Goal: Communication & Community: Ask a question

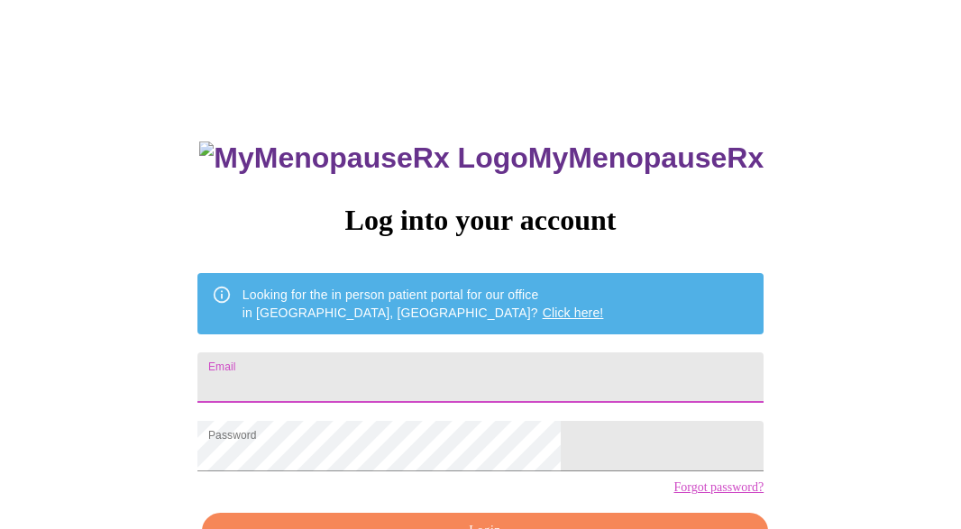
click at [429, 370] on input "Email" at bounding box center [480, 377] width 566 height 50
type input "[EMAIL_ADDRESS][DOMAIN_NAME]"
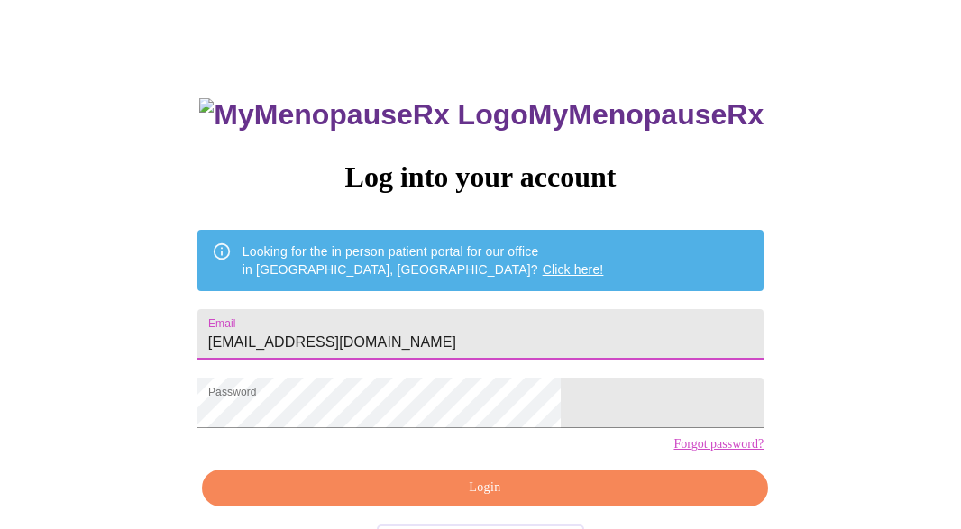
scroll to position [112, 0]
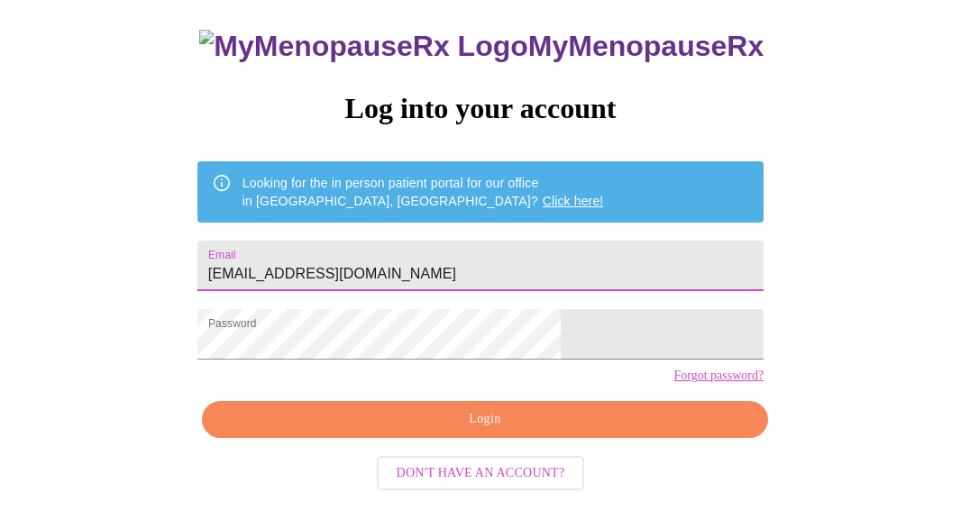
click at [372, 431] on span "Login" at bounding box center [485, 419] width 525 height 23
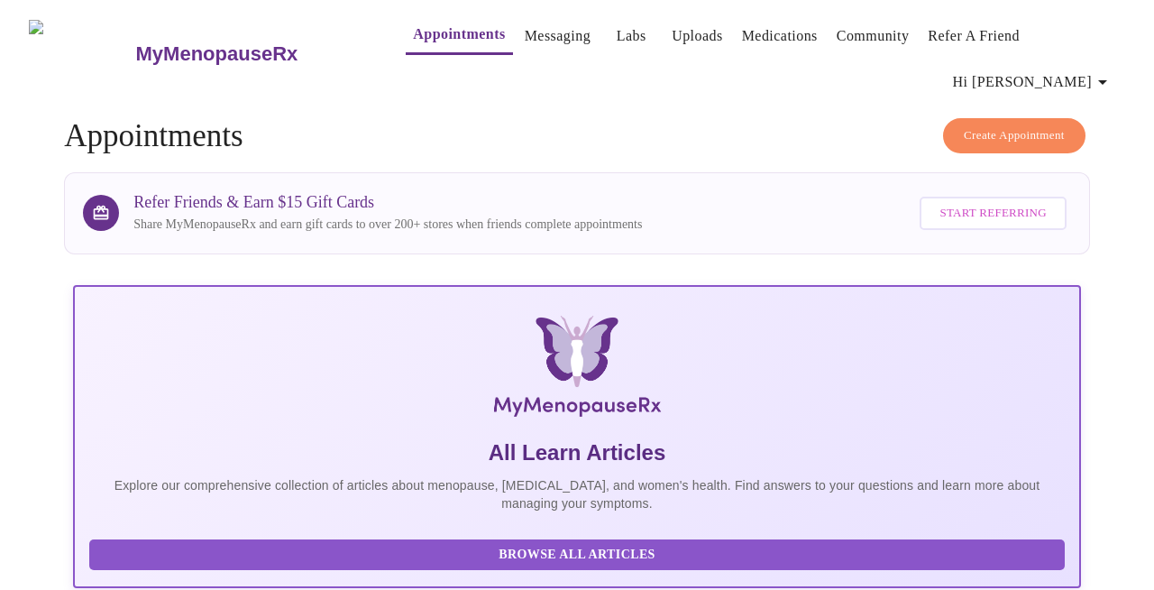
click at [672, 46] on link "Uploads" at bounding box center [697, 35] width 51 height 25
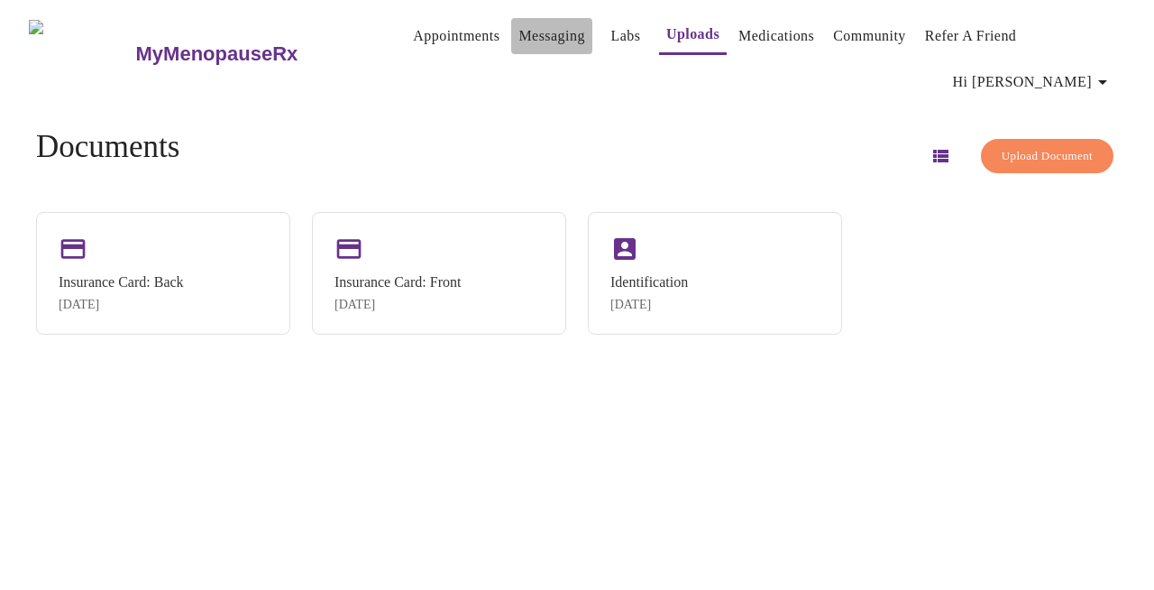
click at [541, 48] on link "Messaging" at bounding box center [551, 35] width 66 height 25
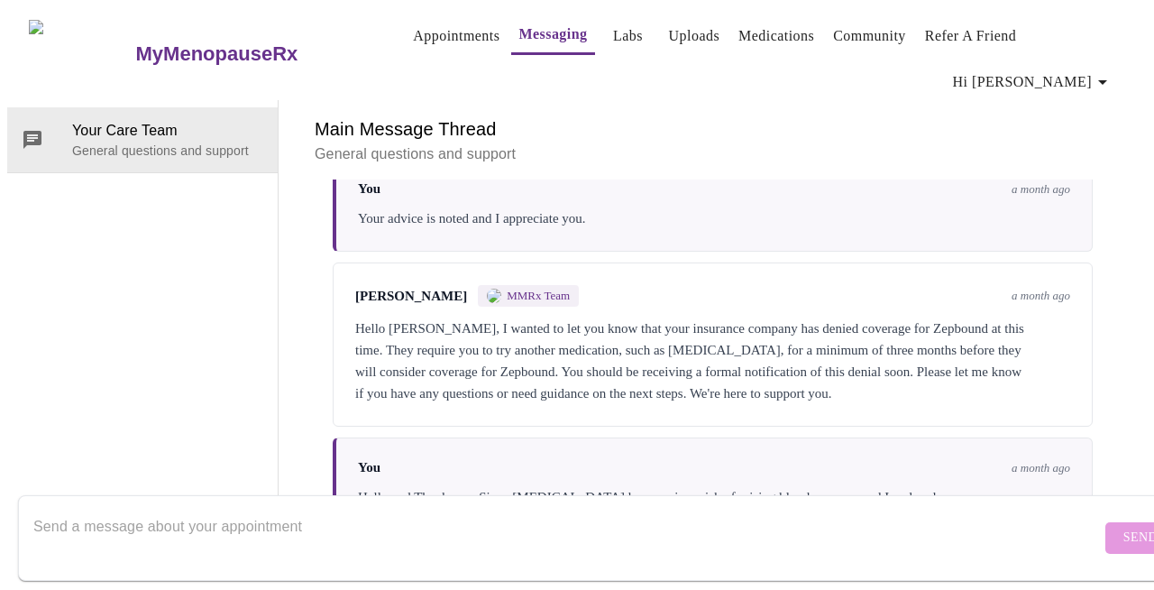
scroll to position [2463, 0]
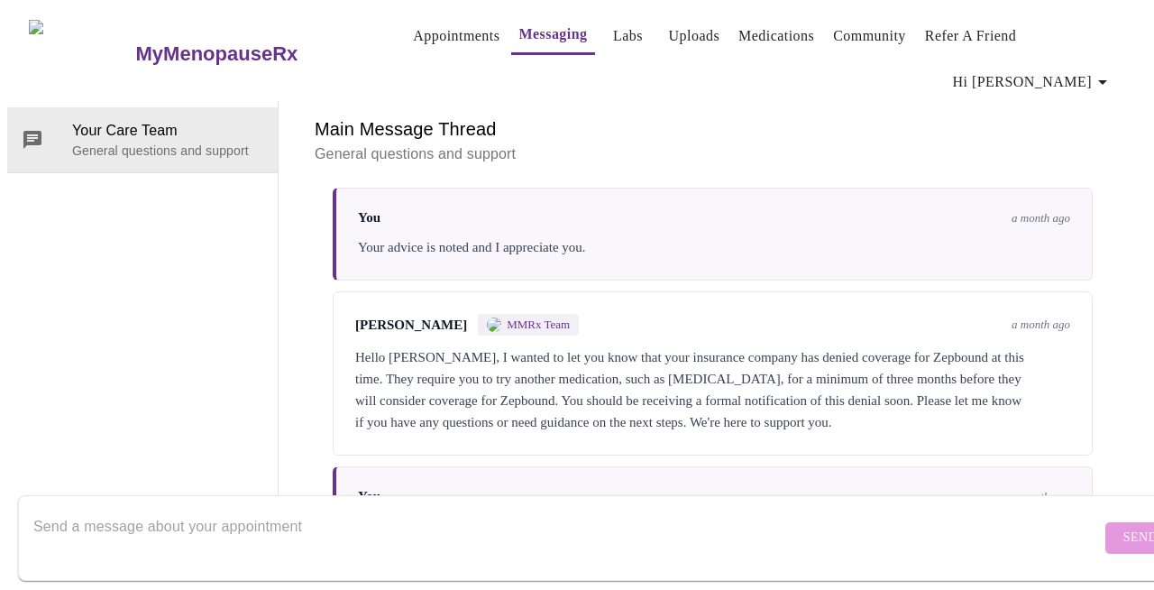
click at [486, 528] on textarea "Send a message about your appointment" at bounding box center [566, 537] width 1067 height 58
click at [70, 508] on textarea "Hi, since" at bounding box center [566, 537] width 1067 height 58
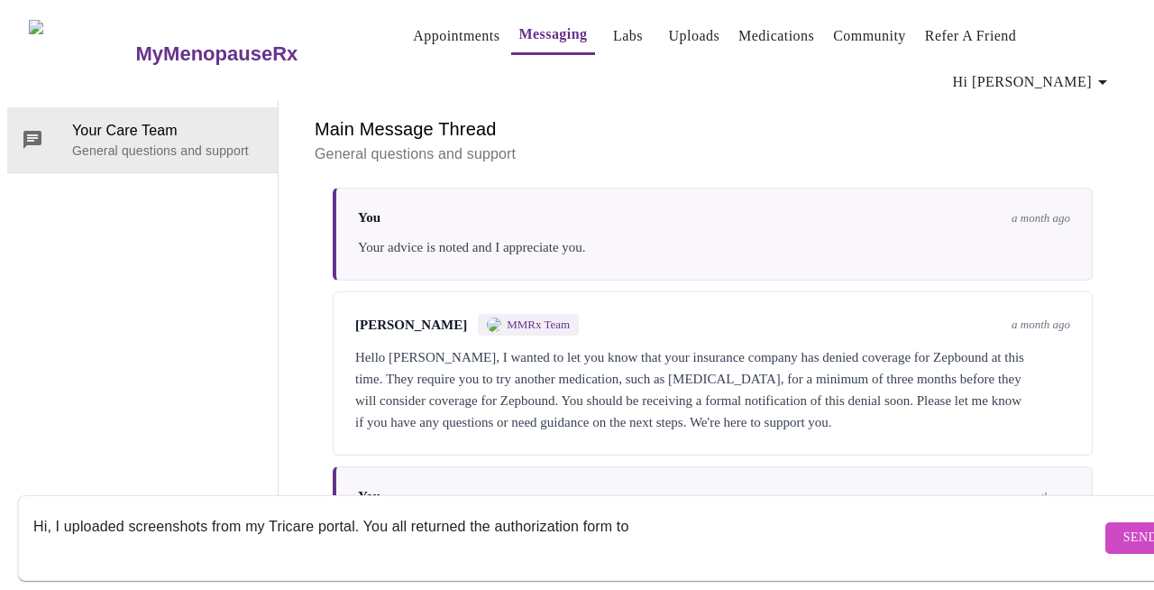
click at [364, 508] on textarea "Hi, I uploaded screenshots from my Tricare portal. You all returned the authori…" at bounding box center [566, 537] width 1067 height 58
click at [396, 510] on textarea "Hi, I uploaded screenshots from my Tricare portal. I appreicate You all returne…" at bounding box center [566, 537] width 1067 height 58
click at [294, 514] on textarea "Hi, I uploaded screenshots from my Tricare portal. I appreciate You all returne…" at bounding box center [566, 537] width 1067 height 58
click at [257, 508] on textarea "Hi, I uploaded screenshots from my Tricare West portal. I appreciate You all re…" at bounding box center [566, 537] width 1067 height 58
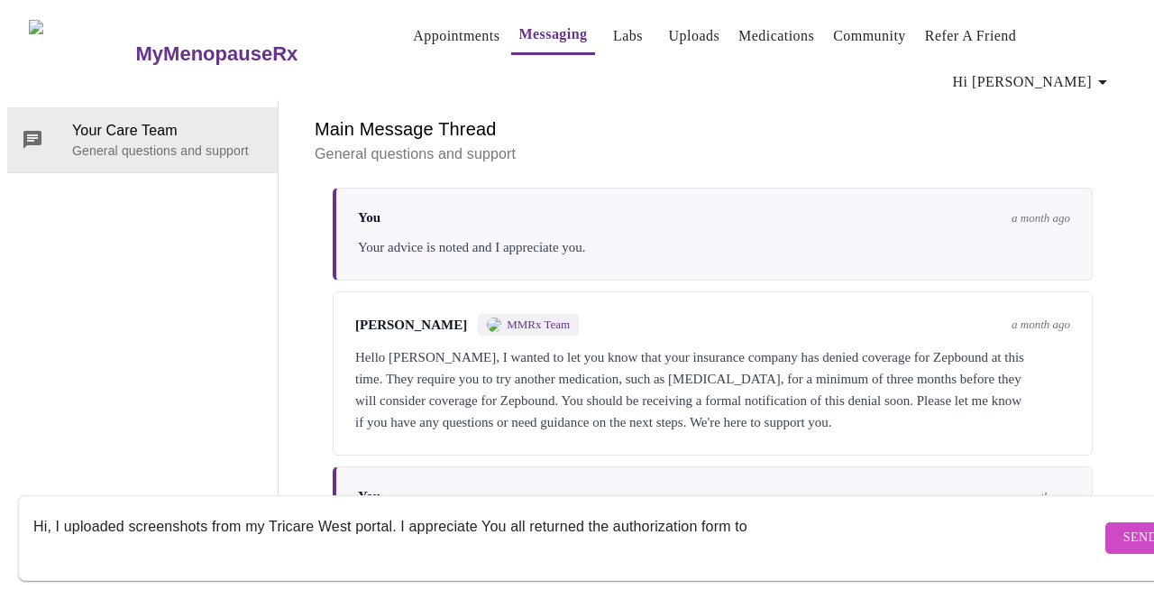
click at [257, 526] on textarea "Hi, I uploaded screenshots from my Tricare West portal. I appreciate You all re…" at bounding box center [566, 537] width 1067 height 58
click at [394, 511] on textarea "Hi, I uploaded screenshots from my Tricare West portal. I appreciate You all re…" at bounding box center [566, 537] width 1067 height 58
click at [562, 515] on textarea "Hi, I uploaded screenshots from my Tricare West portal dashboard. I appreciate …" at bounding box center [566, 537] width 1067 height 58
drag, startPoint x: 598, startPoint y: 515, endPoint x: 551, endPoint y: 516, distance: 46.9
click at [551, 516] on textarea "Hi, I uploaded screenshots from my Tricare West portal dashboard. I appreciate …" at bounding box center [566, 537] width 1067 height 58
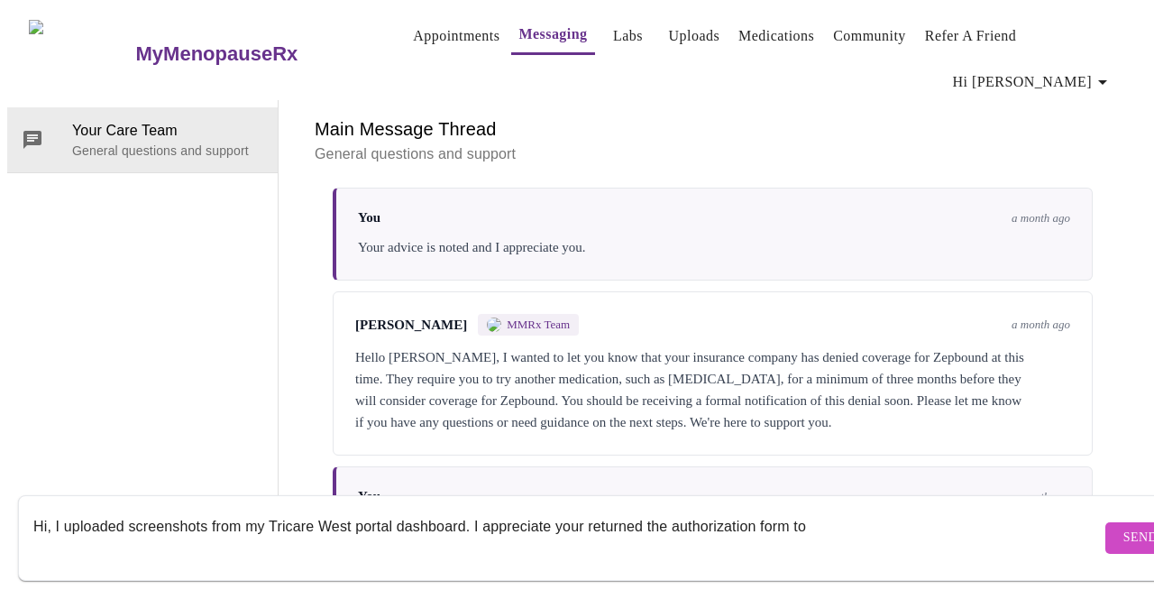
click at [638, 512] on textarea "Hi, I uploaded screenshots from my Tricare West portal dashboard. I appreciate …" at bounding box center [566, 537] width 1067 height 58
click at [882, 508] on textarea "Hi, I uploaded screenshots from my Tricare West portal dashboard. I appreciate …" at bounding box center [566, 537] width 1067 height 58
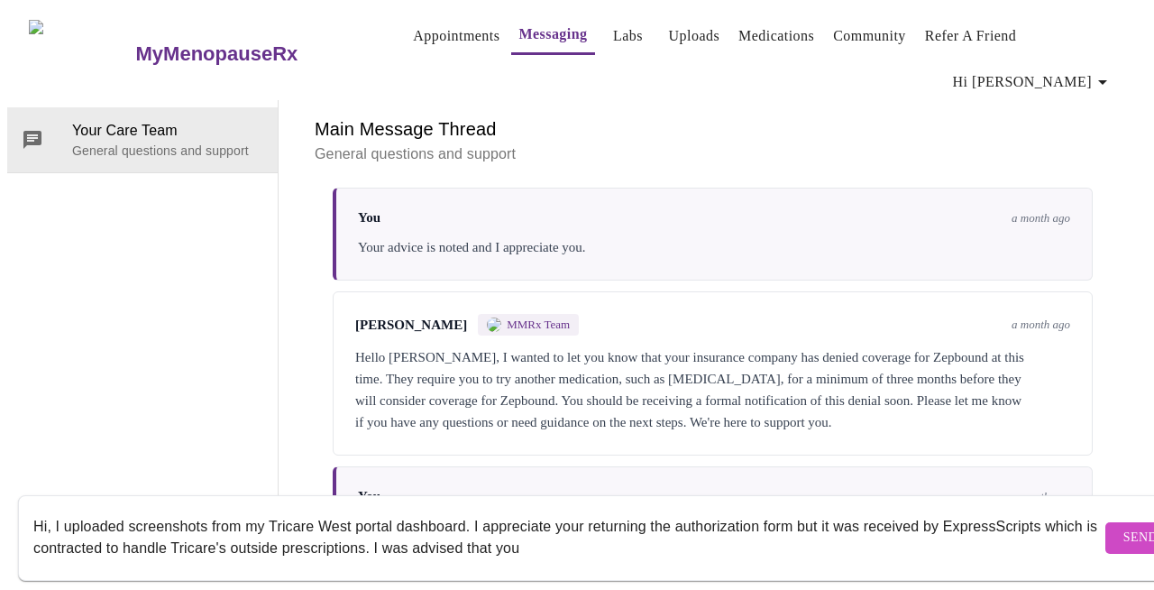
click at [443, 528] on textarea "Hi, I uploaded screenshots from my Tricare West portal dashboard. I appreciate …" at bounding box center [566, 537] width 1067 height 58
click at [740, 528] on textarea "Hi, I uploaded screenshots from my Tricare West portal dashboard. I appreciate …" at bounding box center [566, 537] width 1067 height 58
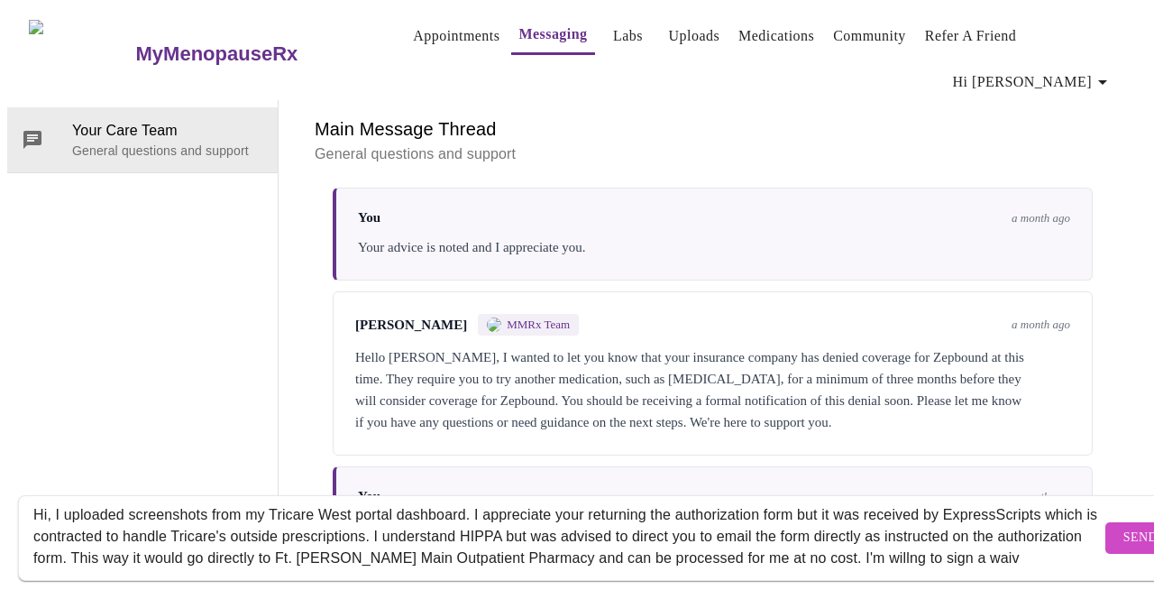
scroll to position [33, 0]
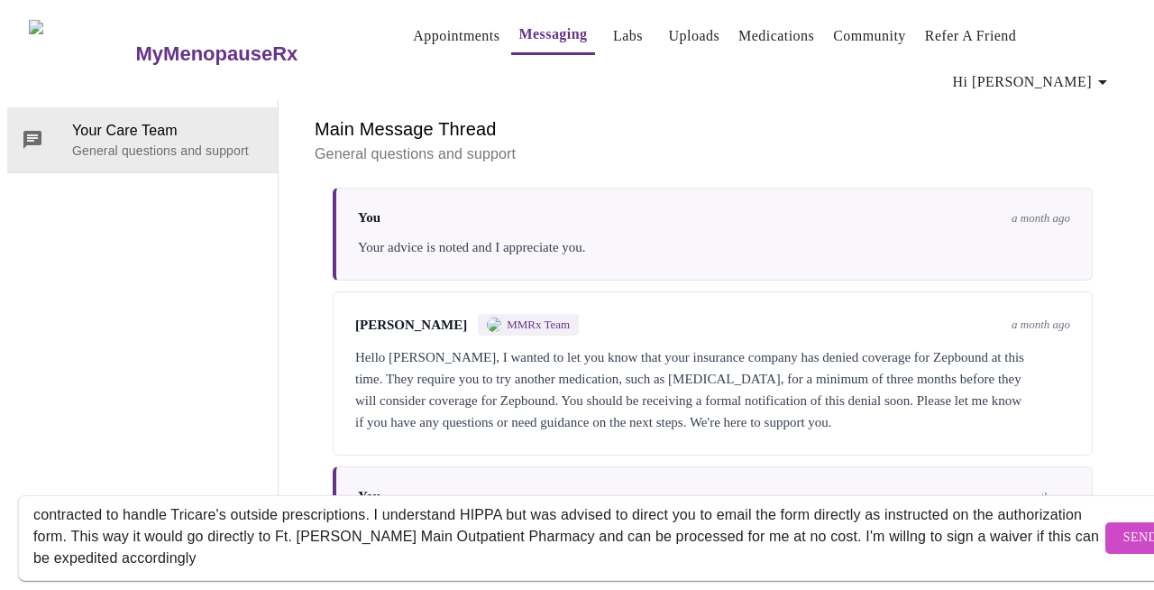
click at [590, 508] on textarea "Hi, I uploaded screenshots from my Tricare West portal dashboard. I appreciate …" at bounding box center [566, 537] width 1067 height 58
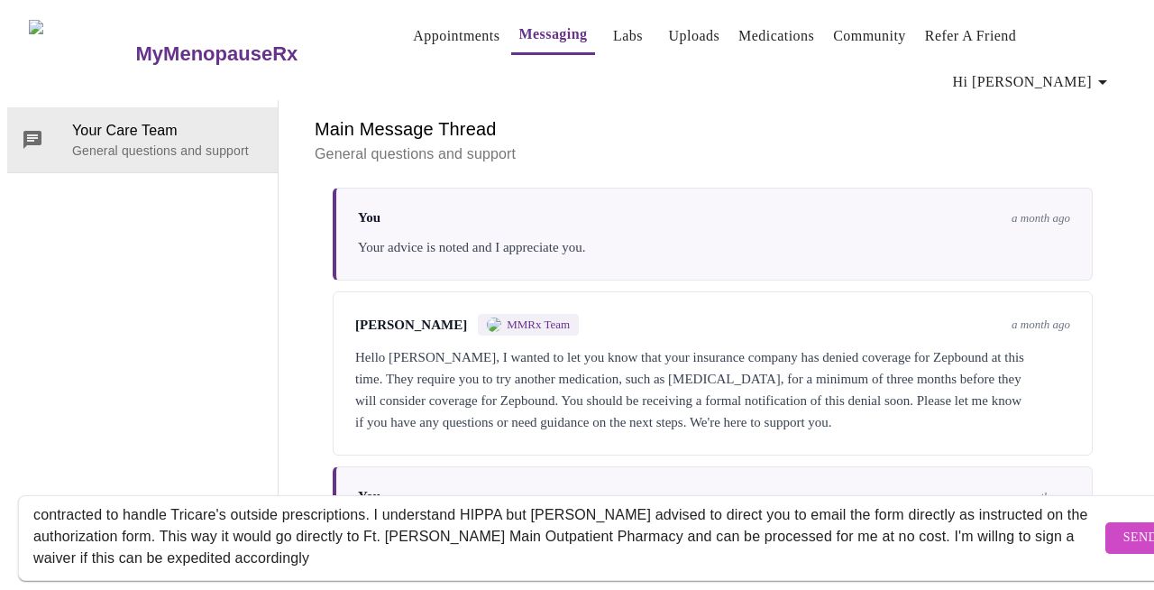
scroll to position [31, 0]
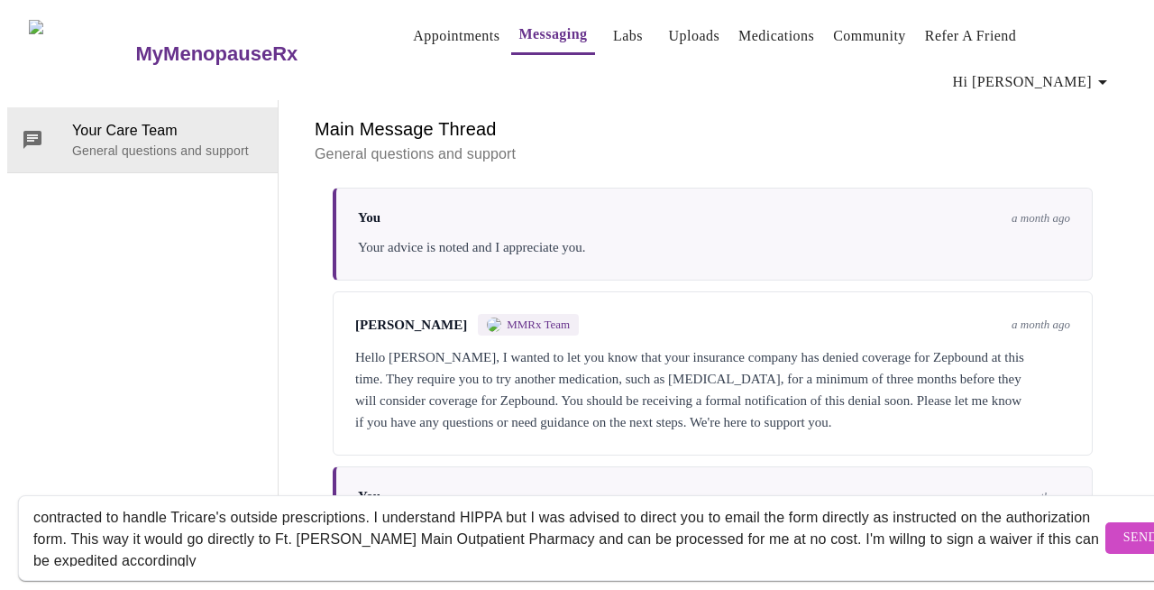
click at [784, 508] on textarea "Hi, I uploaded screenshots from my Tricare West portal dashboard. I appreciate …" at bounding box center [566, 537] width 1067 height 58
click at [791, 461] on div "Main Message Thread General questions and support Messages are typically review…" at bounding box center [712, 321] width 825 height 443
click at [797, 508] on textarea "Hi, I uploaded screenshots from my Tricare West portal dashboard. I appreciate …" at bounding box center [566, 537] width 1067 height 58
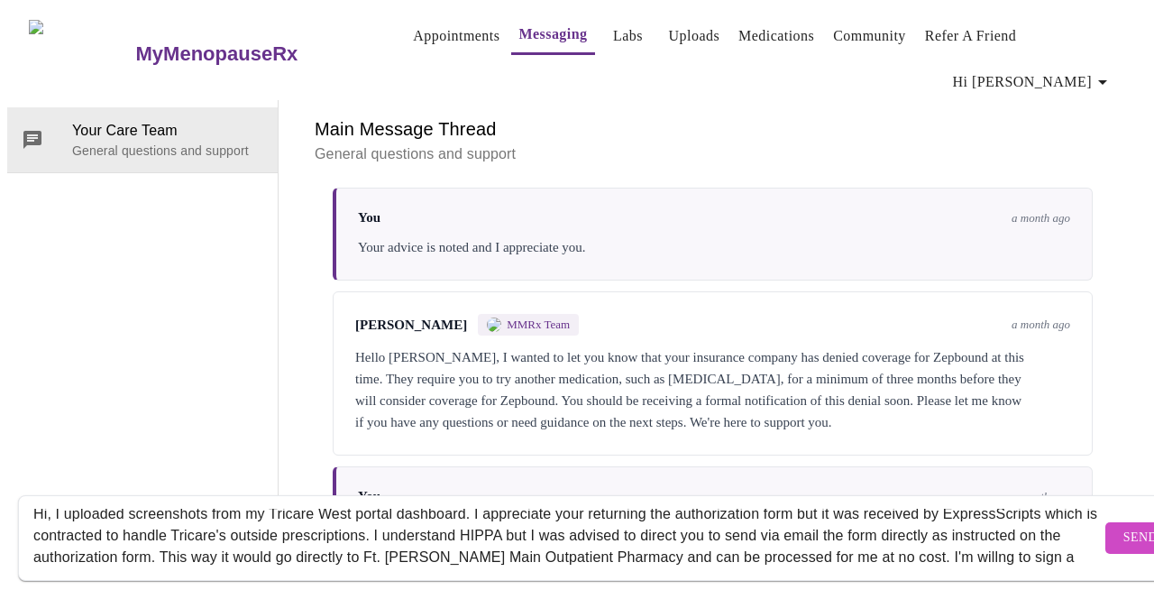
scroll to position [0, 0]
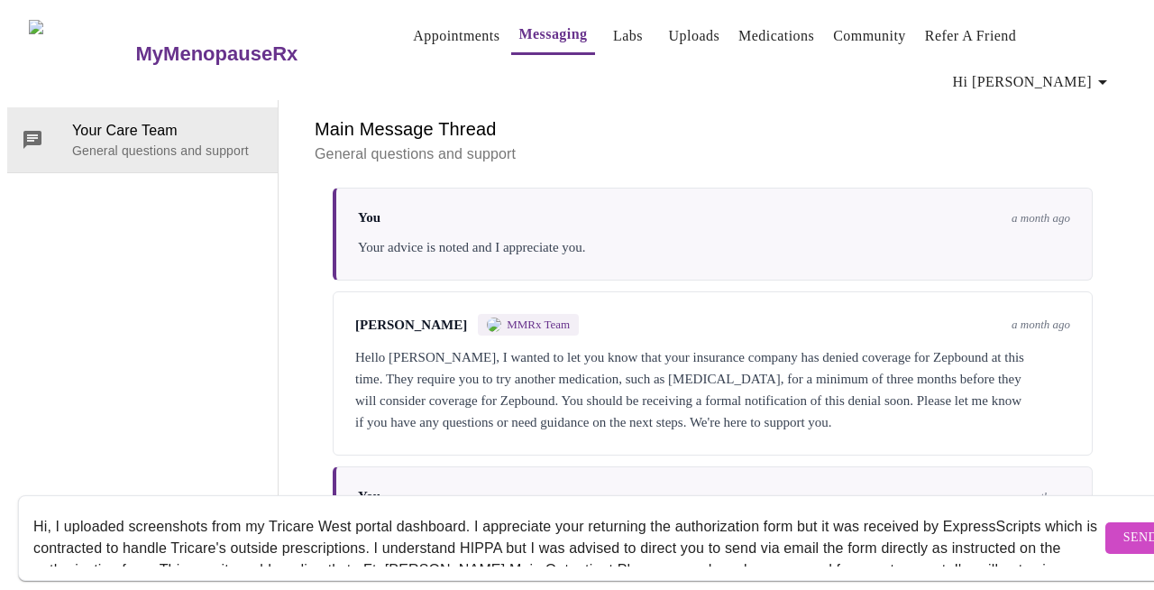
drag, startPoint x: 937, startPoint y: 501, endPoint x: 879, endPoint y: 535, distance: 66.6
click at [879, 528] on textarea "Hi, I uploaded screenshots from my Tricare West portal dashboard. I appreciate …" at bounding box center [566, 537] width 1067 height 58
click at [784, 528] on textarea "Hi, I uploaded screenshots from my Tricare West portal dashboard. I appreciate …" at bounding box center [566, 537] width 1067 height 58
paste textarea "the form"
click at [818, 528] on textarea "Hi, I uploaded screenshots from my Tricare West portal dashboard. I appreciate …" at bounding box center [566, 537] width 1067 height 58
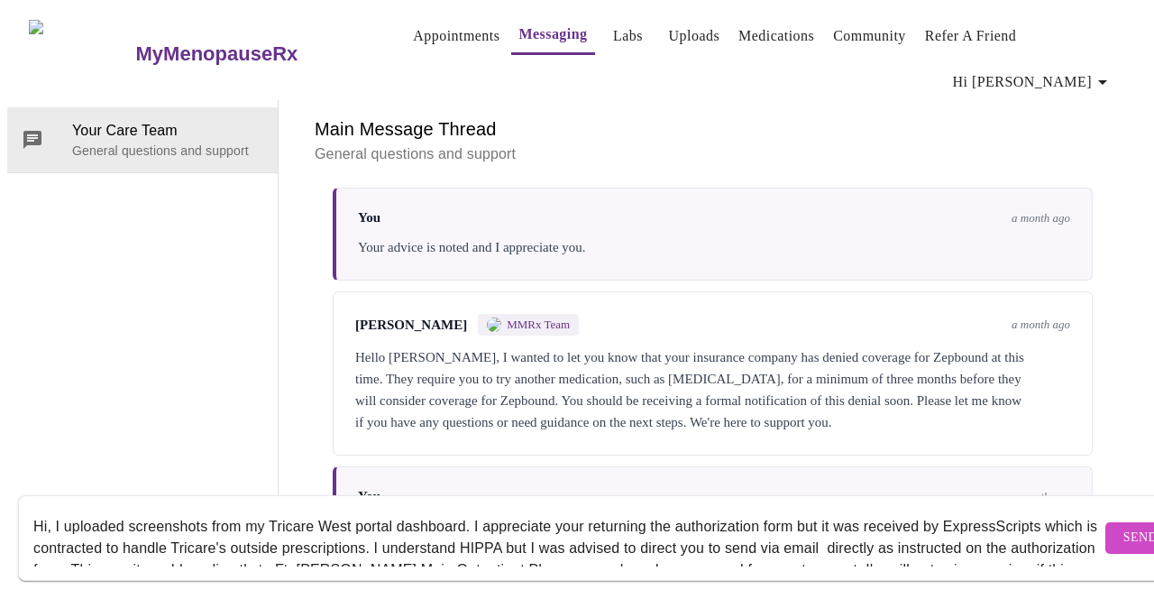
paste textarea "the form"
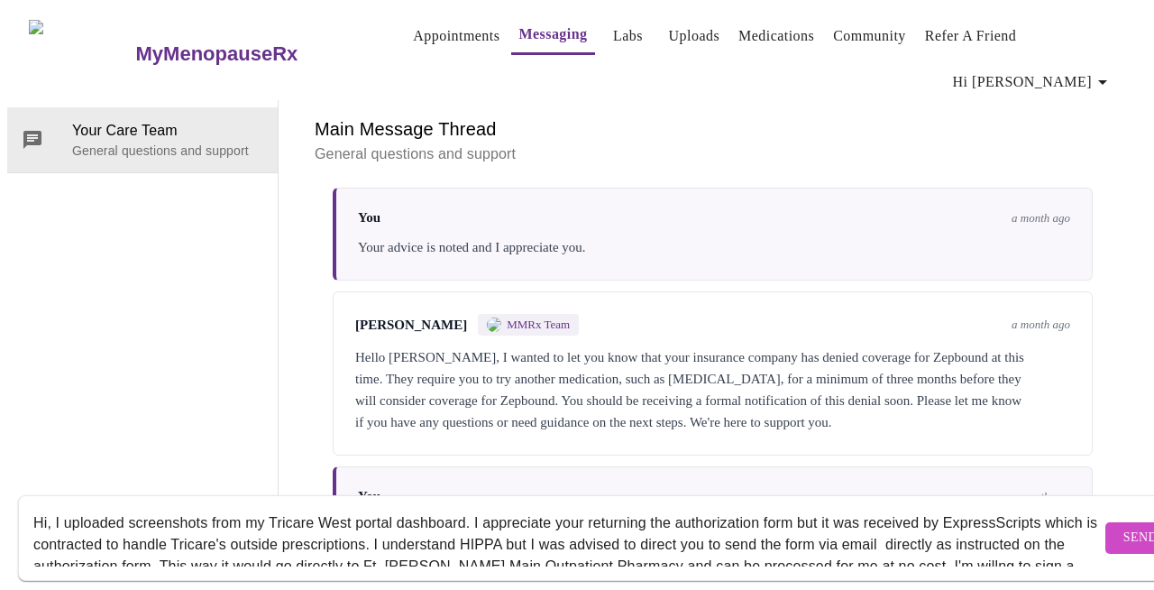
click at [941, 527] on textarea "Hi, I uploaded screenshots from my Tricare West portal dashboard. I appreciate …" at bounding box center [566, 537] width 1067 height 58
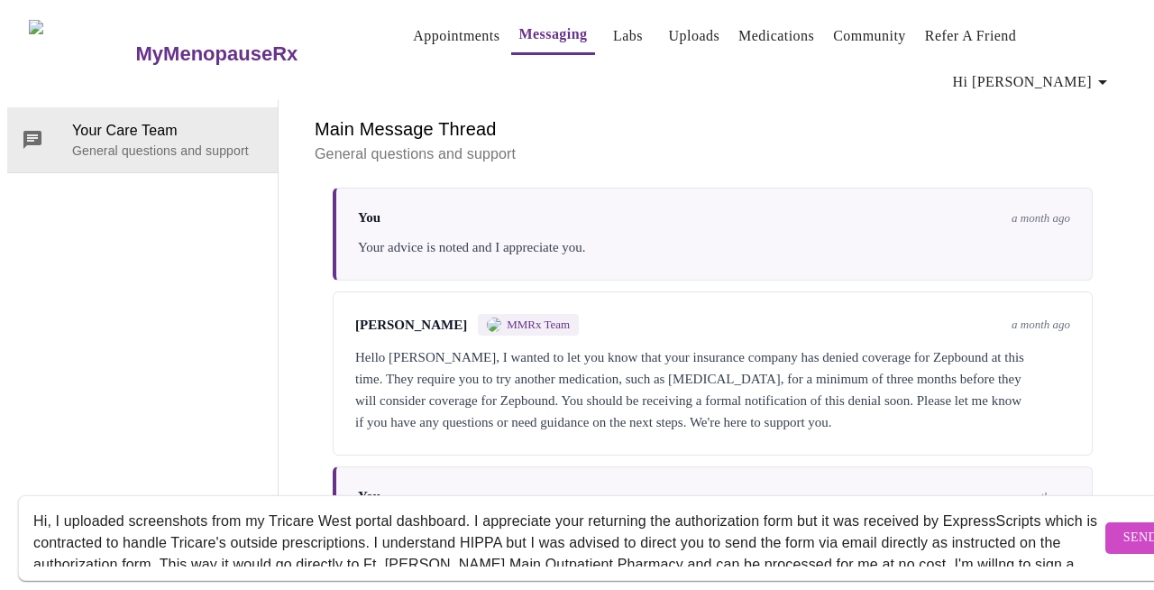
click at [947, 528] on textarea "Hi, I uploaded screenshots from my Tricare West portal dashboard. I appreciate …" at bounding box center [566, 537] width 1067 height 58
click at [960, 528] on textarea "Hi, I uploaded screenshots from my Tricare West portal dashboard. I appreciate …" at bounding box center [566, 537] width 1067 height 58
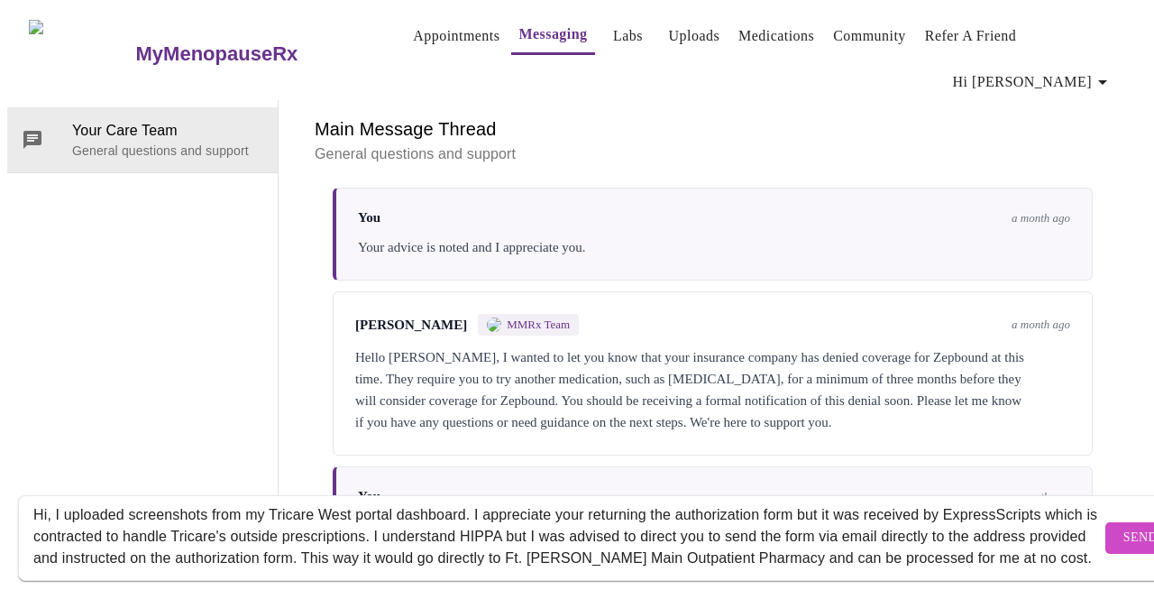
click at [722, 528] on textarea "Hi, I uploaded screenshots from my Tricare West portal dashboard. I appreciate …" at bounding box center [566, 537] width 1067 height 58
click at [687, 516] on textarea "Hi, I uploaded screenshots from my Tricare West portal dashboard. I appreciate …" at bounding box center [566, 537] width 1067 height 58
click at [955, 518] on textarea "Hi, I uploaded screenshots from my Tricare West portal dashboard. I appreciate …" at bounding box center [566, 537] width 1067 height 58
click at [408, 528] on textarea "Hi, I uploaded screenshots from my Tricare West portal dashboard. I appreciate …" at bounding box center [566, 537] width 1067 height 58
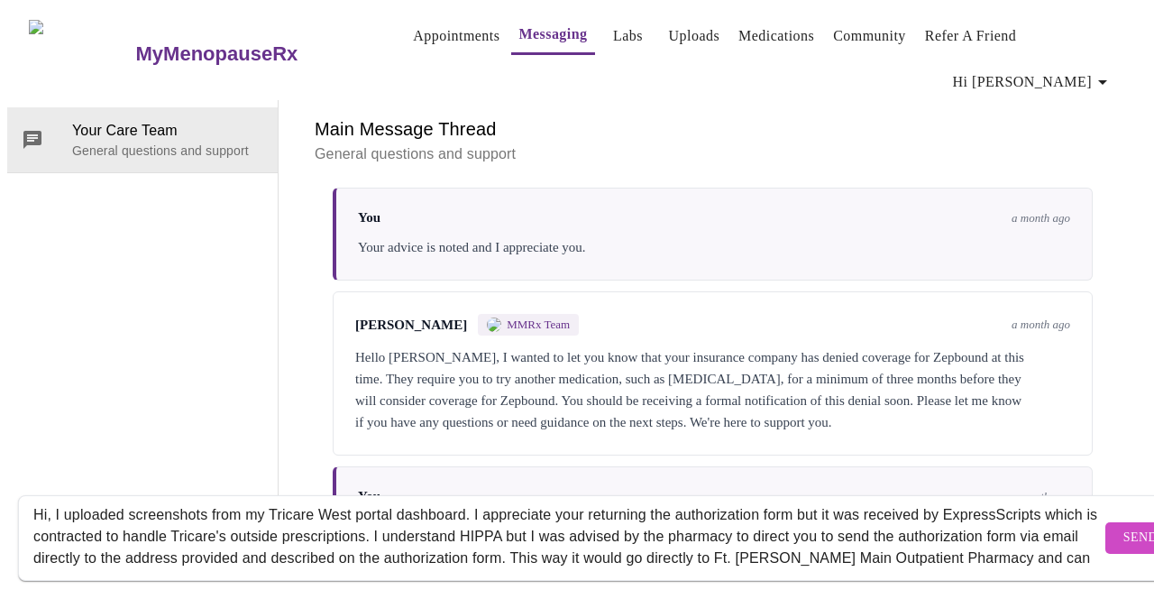
click at [800, 518] on textarea "Hi, I uploaded screenshots from my Tricare West portal dashboard. I appreciate …" at bounding box center [566, 537] width 1067 height 58
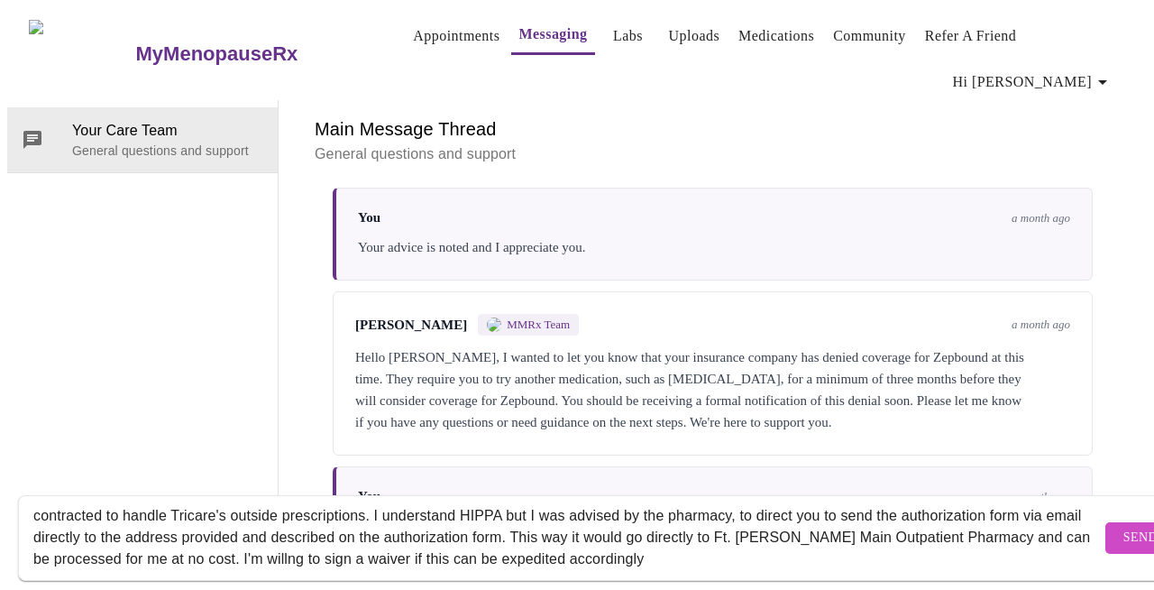
scroll to position [33, 0]
click at [638, 519] on textarea "Hi, I uploaded screenshots from my Tricare West portal dashboard. I appreciate …" at bounding box center [566, 537] width 1067 height 58
click at [493, 528] on textarea "Hi, I uploaded screenshots from my Tricare West portal dashboard. I appreciate …" at bounding box center [566, 537] width 1067 height 58
click at [489, 528] on textarea "Hi, I uploaded screenshots from my Tricare West portal dashboard. I appreciate …" at bounding box center [566, 537] width 1067 height 58
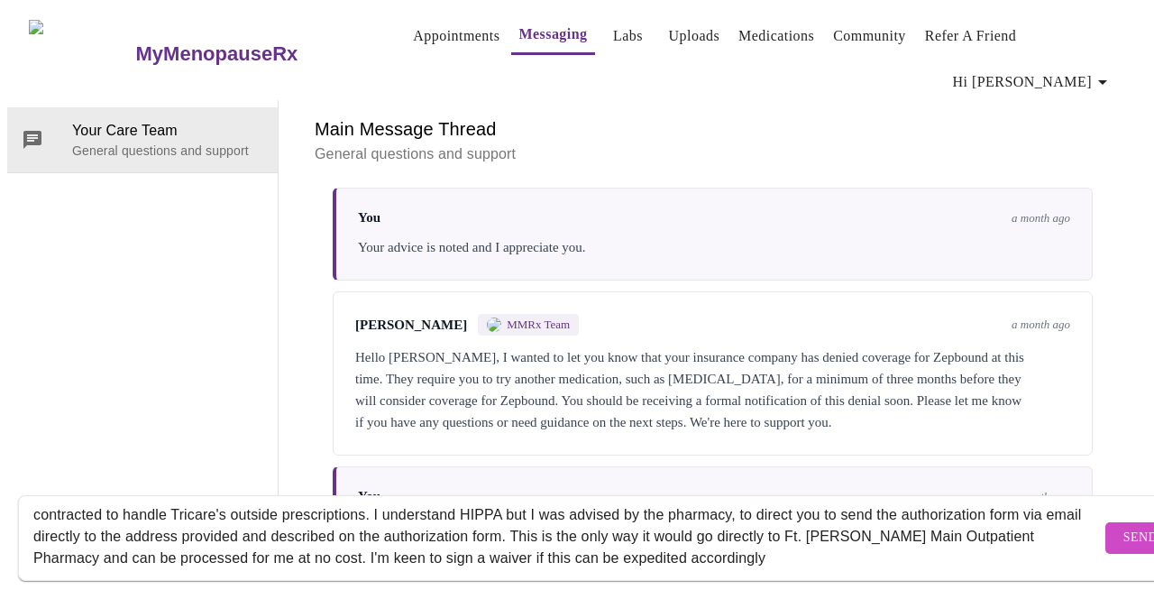
click at [899, 528] on textarea "Hi, I uploaded screenshots from my Tricare West portal dashboard. I appreciate …" at bounding box center [566, 537] width 1067 height 58
click at [174, 528] on textarea "Hi, I uploaded screenshots from my Tricare West portal dashboard. I appreciate …" at bounding box center [566, 537] width 1067 height 58
click at [397, 528] on textarea "Hi, I uploaded screenshots from my Tricare West portal dashboard. I appreciate …" at bounding box center [566, 537] width 1067 height 58
click at [477, 528] on textarea "Hi, I uploaded screenshots from my Tricare West portal dashboard. I appreciate …" at bounding box center [566, 537] width 1067 height 58
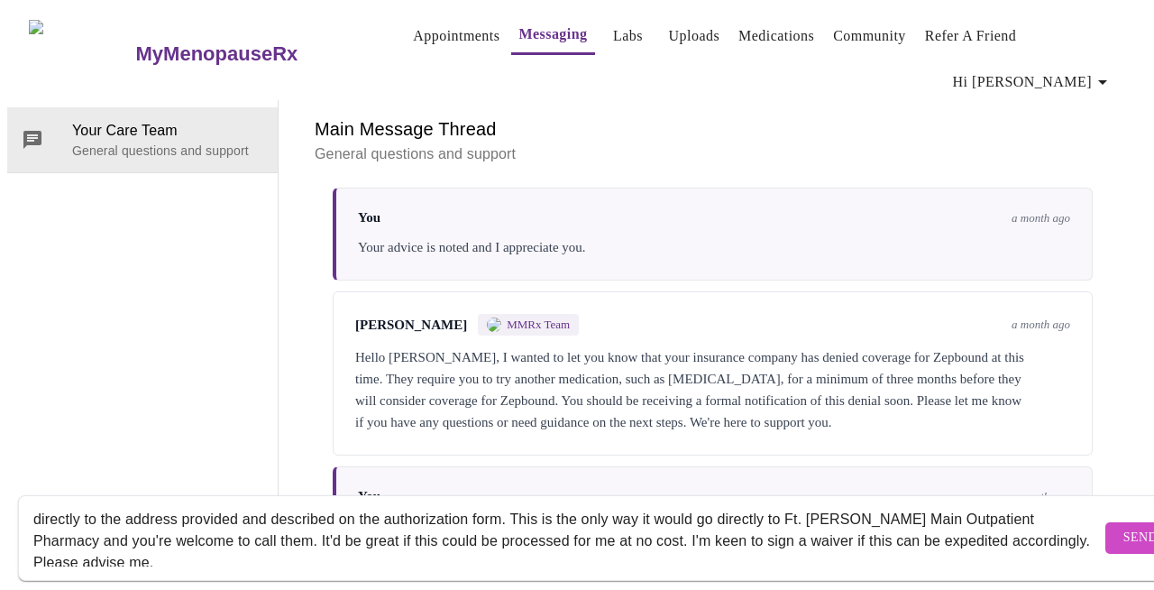
scroll to position [65, 0]
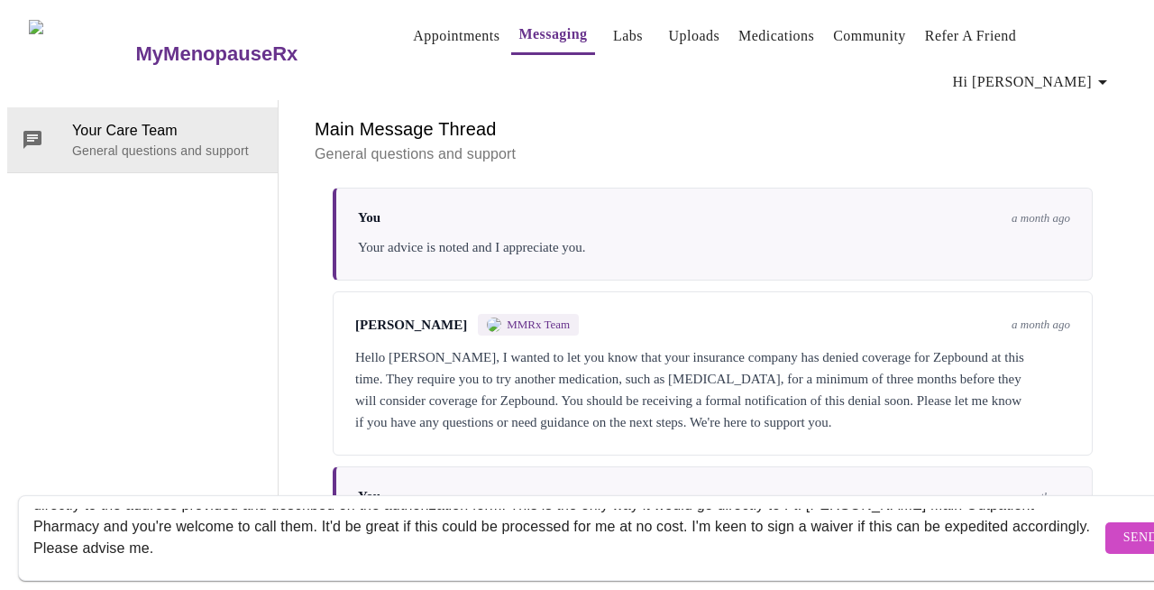
drag, startPoint x: 647, startPoint y: 541, endPoint x: 753, endPoint y: 501, distance: 112.7
click at [754, 508] on textarea "Hi, I uploaded screenshots from my Tricare West portal dashboard. I appreciate …" at bounding box center [566, 537] width 1067 height 58
click at [349, 528] on textarea "Hi, I uploaded screenshots from my Tricare West portal dashboard. I appreciate …" at bounding box center [566, 537] width 1067 height 58
type textarea "Hi, I uploaded screenshots from my Tricare West portal dashboard. I appreciate …"
click at [960, 526] on span "Send" at bounding box center [1140, 537] width 34 height 23
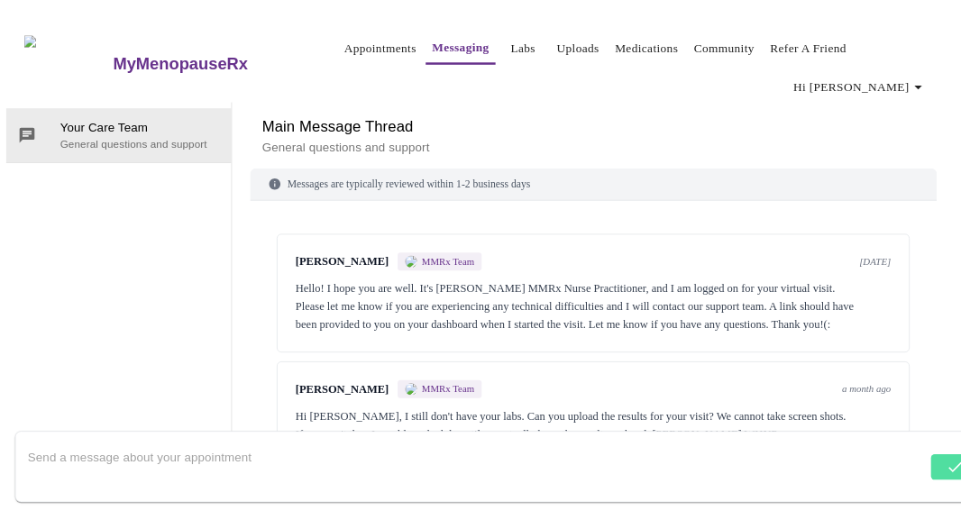
scroll to position [0, 0]
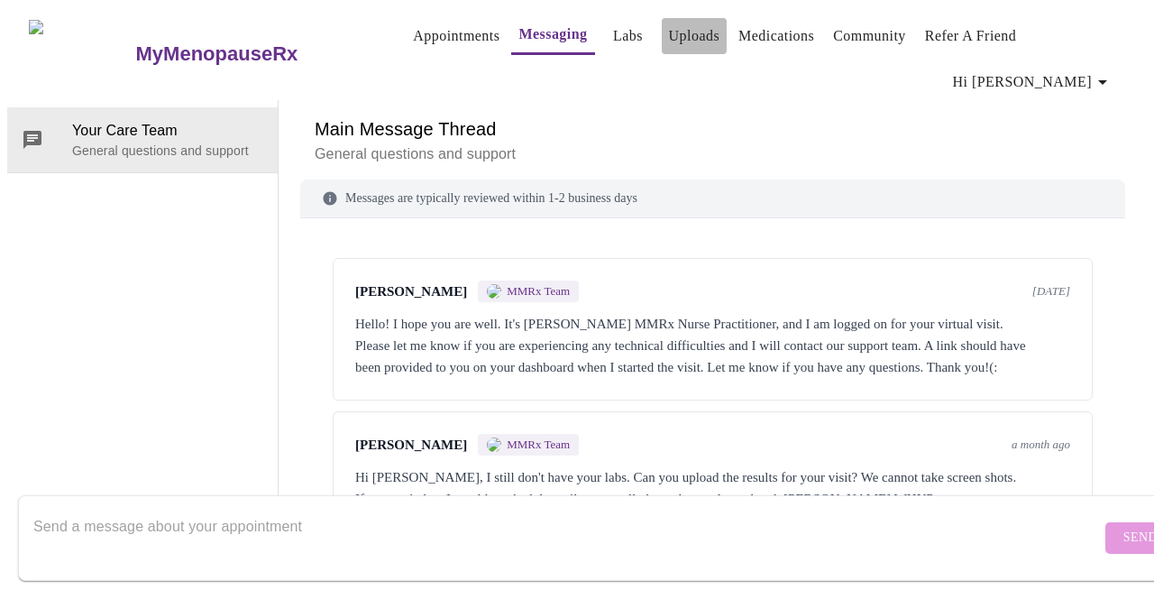
click at [674, 32] on link "Uploads" at bounding box center [694, 35] width 51 height 25
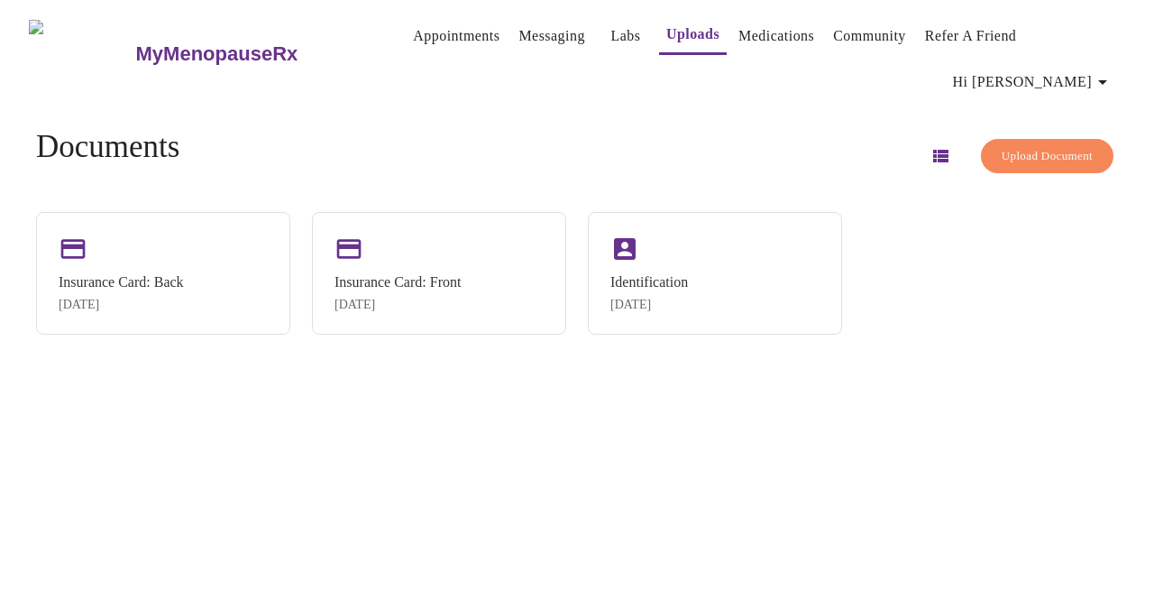
click at [960, 146] on span "Upload Document" at bounding box center [1046, 156] width 91 height 21
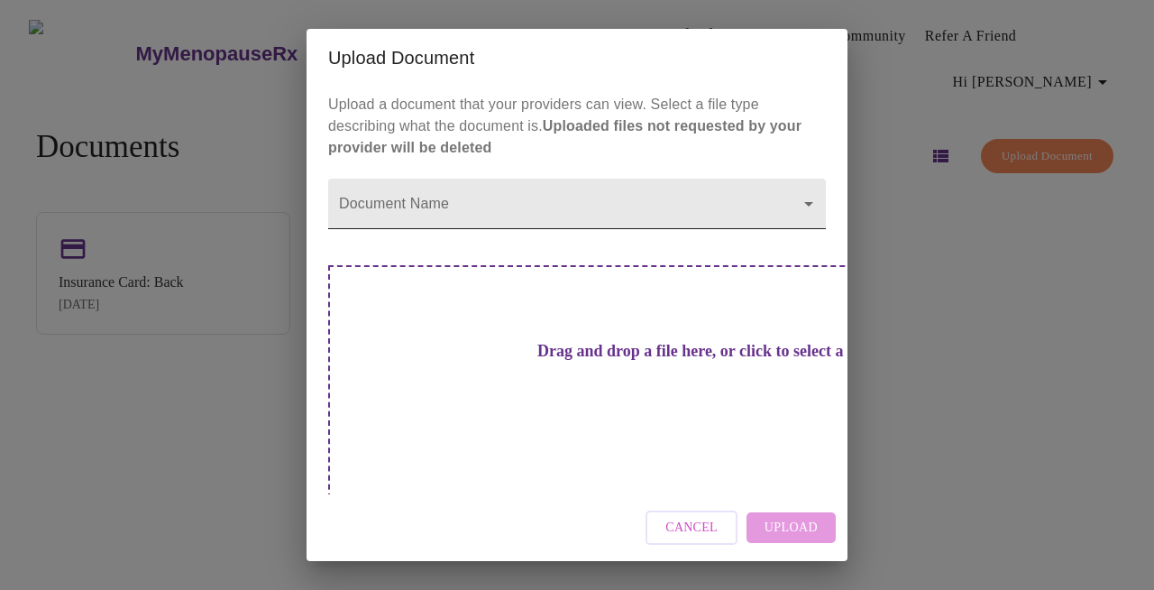
click at [452, 239] on body "MyMenopauseRx Appointments Messaging Labs Uploads Medications Community Refer a…" at bounding box center [576, 302] width 1139 height 590
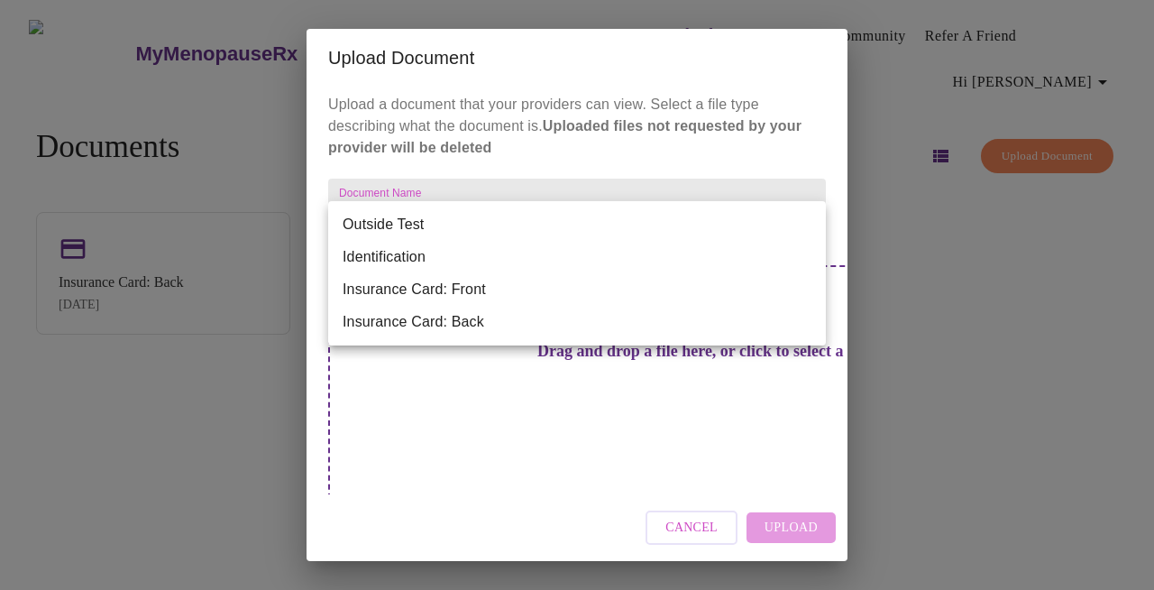
click at [432, 257] on li "Identification" at bounding box center [577, 257] width 498 height 32
type input "Identification"
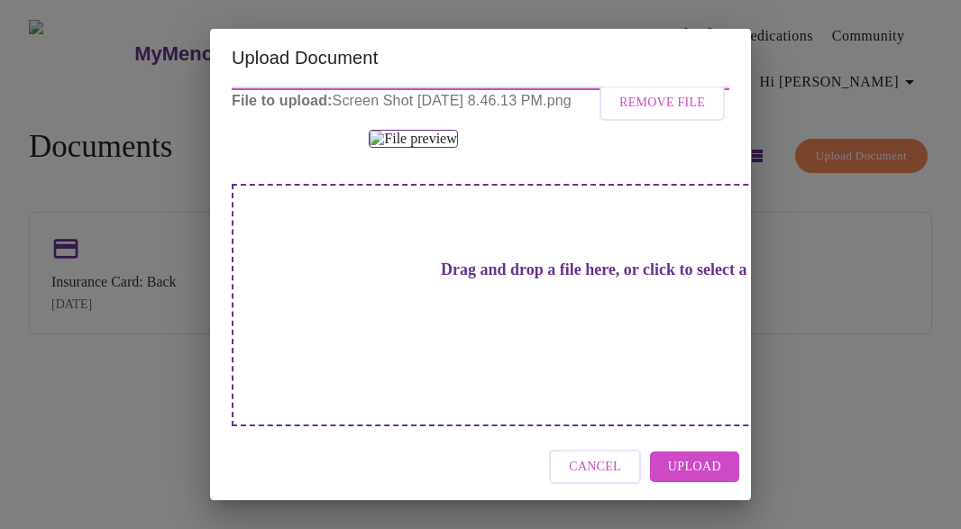
scroll to position [325, 0]
click at [731, 481] on button "Upload" at bounding box center [694, 468] width 89 height 32
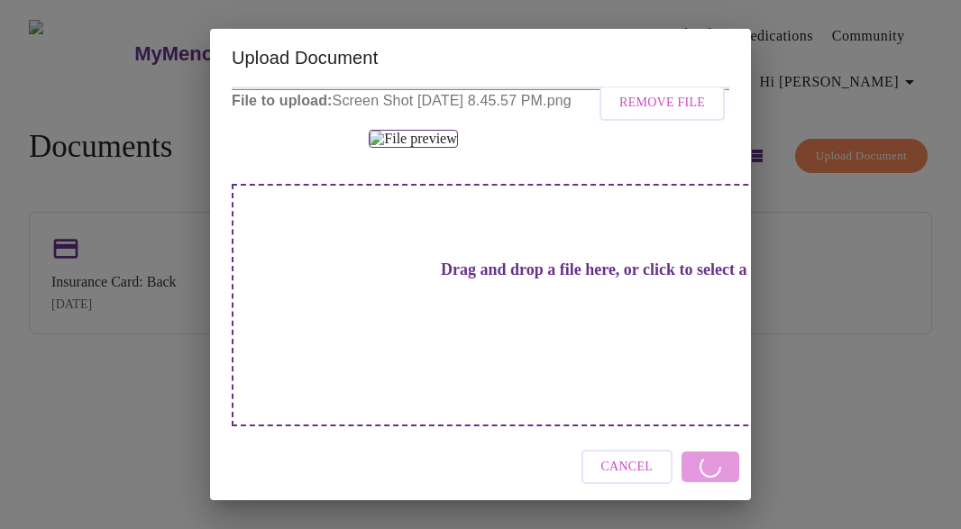
scroll to position [0, 0]
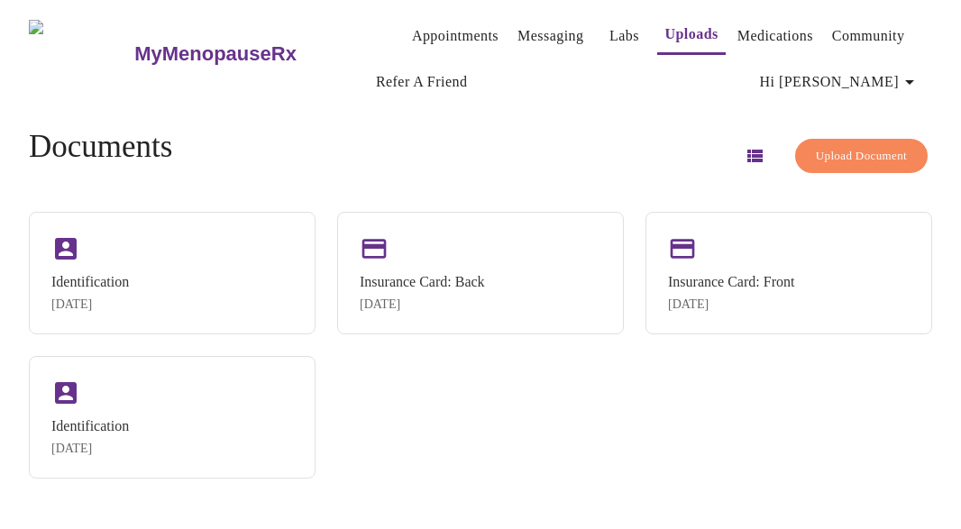
click at [855, 149] on span "Upload Document" at bounding box center [861, 156] width 91 height 21
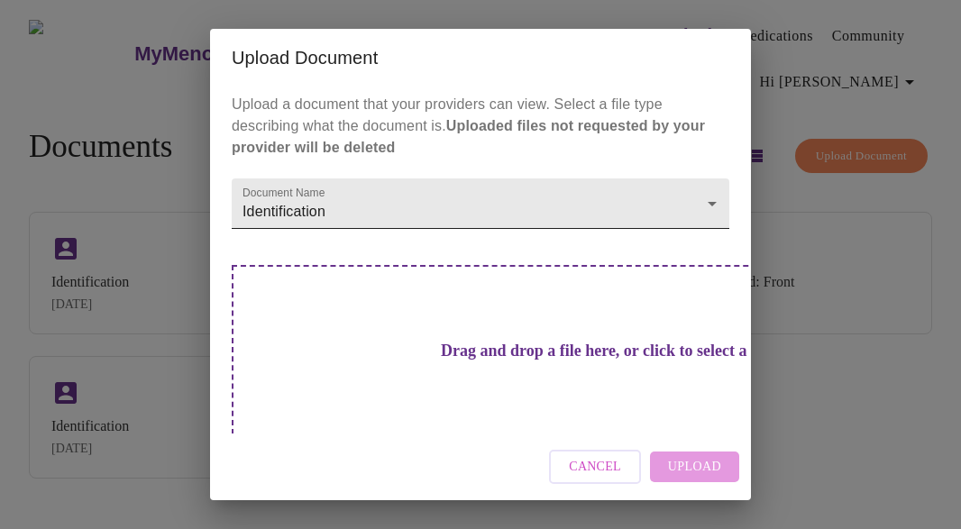
click at [579, 216] on body "MyMenopauseRx Appointments Messaging Labs Uploads Medications Community Refer a…" at bounding box center [480, 271] width 946 height 529
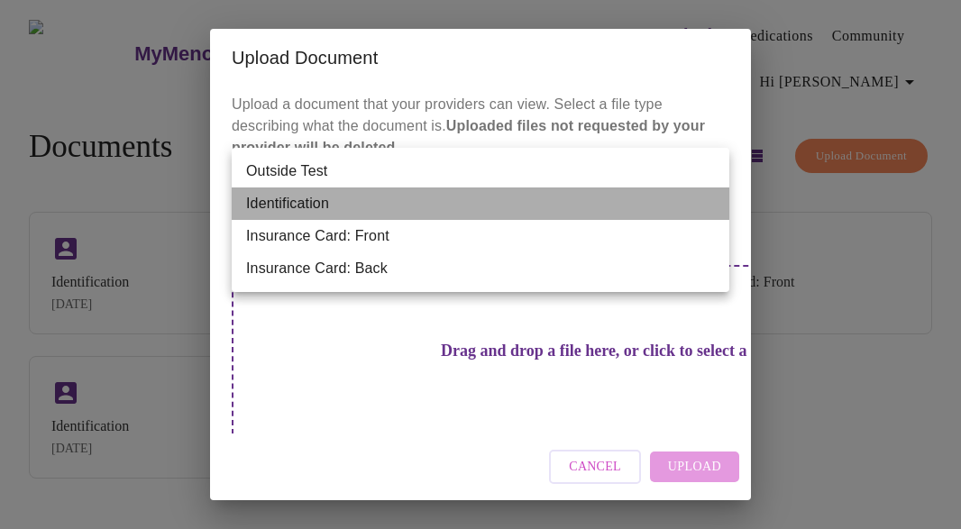
click at [542, 212] on li "Identification" at bounding box center [481, 203] width 498 height 32
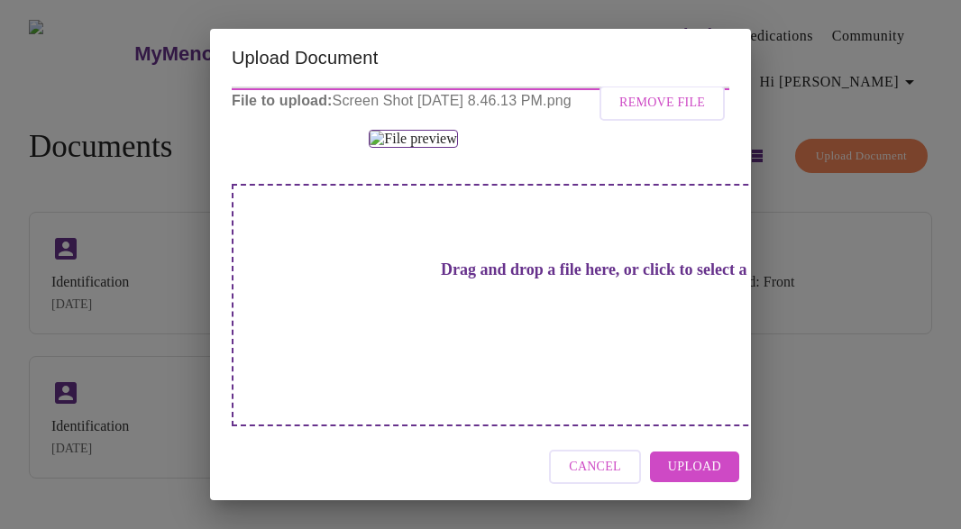
scroll to position [314, 0]
click at [693, 466] on span "Upload" at bounding box center [694, 467] width 53 height 23
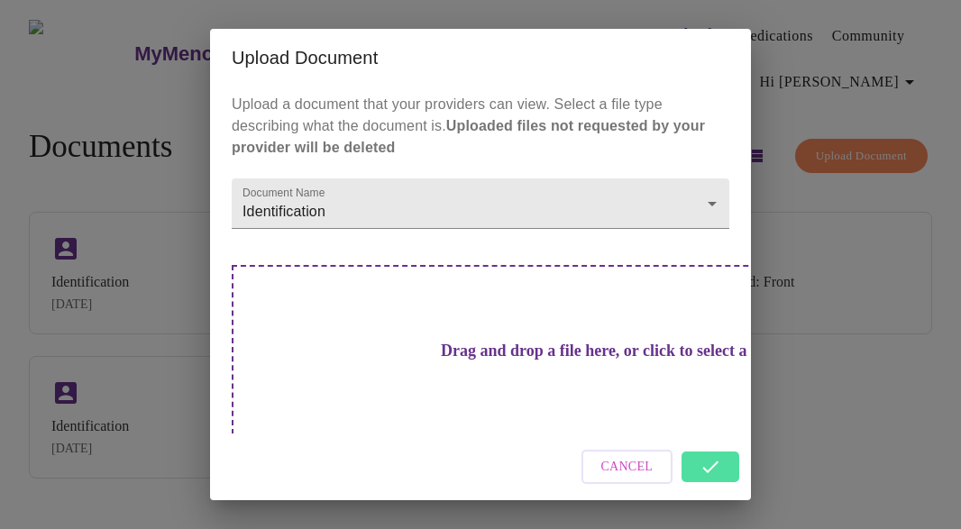
scroll to position [19, 0]
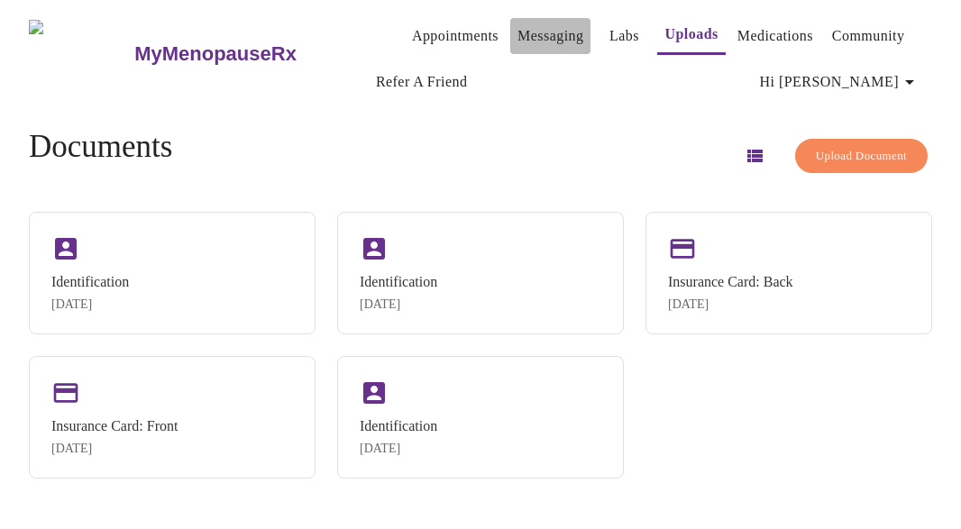
click at [523, 32] on link "Messaging" at bounding box center [550, 35] width 66 height 25
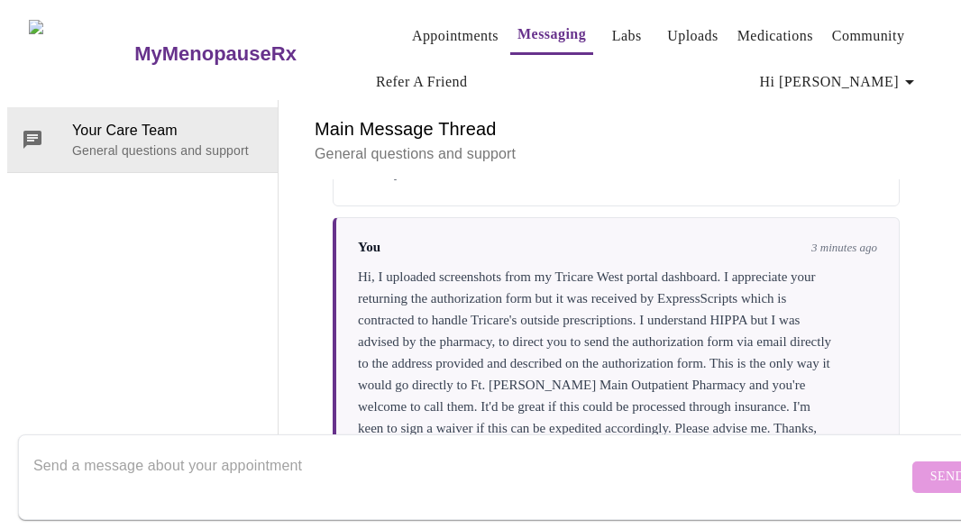
scroll to position [5036, 0]
click at [399, 469] on textarea "Send a message about your appointment" at bounding box center [470, 477] width 874 height 58
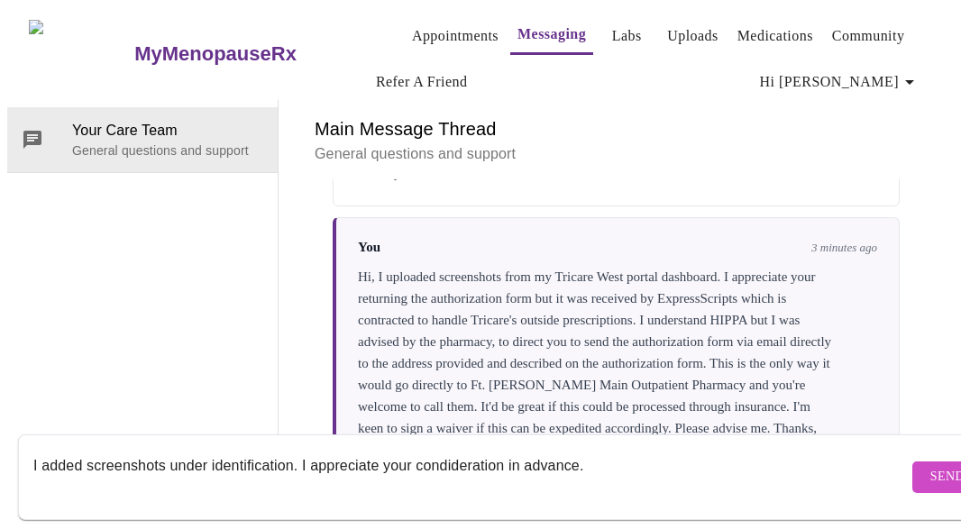
click at [449, 451] on textarea "I added screenshots under identification. I appreciate your condideration in ad…" at bounding box center [470, 477] width 874 height 58
click at [93, 452] on textarea "I added screenshots under identification. I appreciate your consideration in ad…" at bounding box center [470, 477] width 874 height 58
type textarea "Screenshots are under identification. I appreciate your consideration in advanc…"
click at [912, 462] on button "Send" at bounding box center [947, 478] width 70 height 32
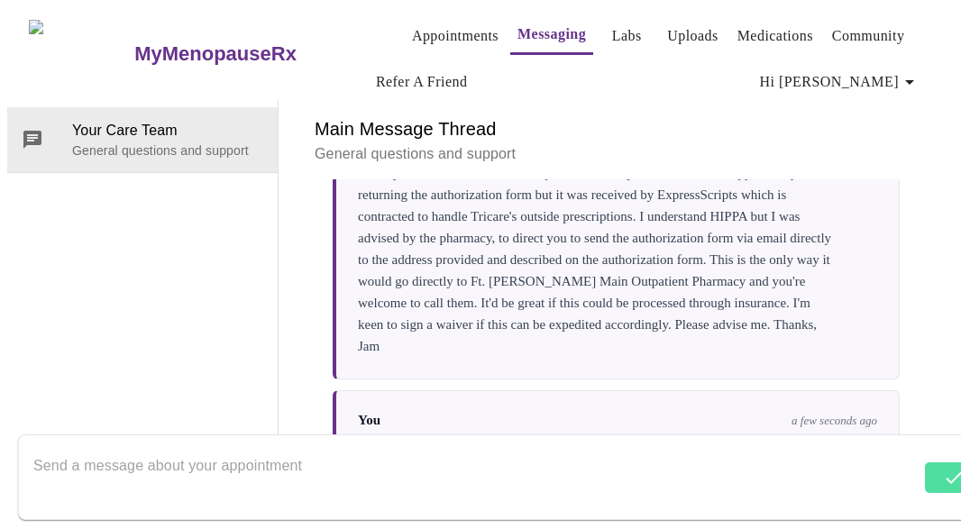
scroll to position [5166, 0]
